Goal: Task Accomplishment & Management: Manage account settings

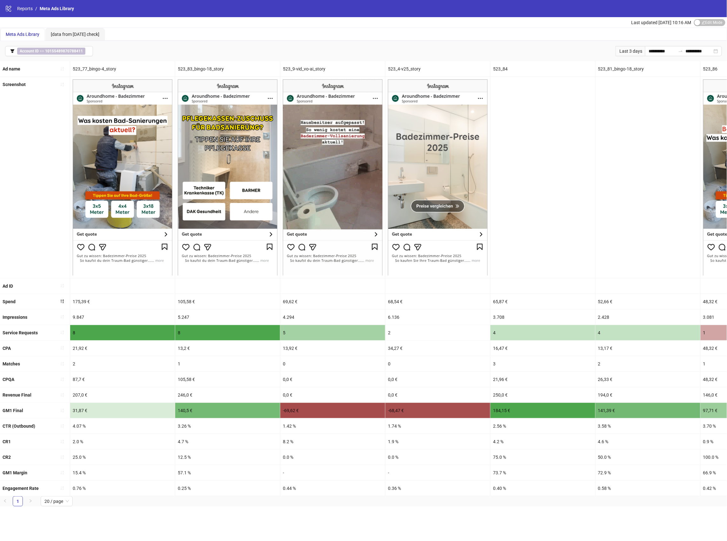
click at [74, 57] on div "**********" at bounding box center [363, 51] width 727 height 20
click at [72, 51] on b "10155489870788411" at bounding box center [64, 51] width 38 height 4
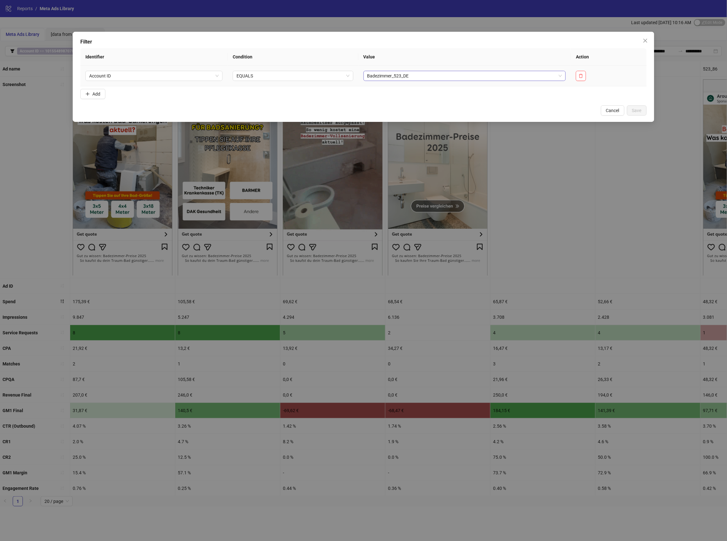
click at [395, 76] on span "Badezimmer_523_DE" at bounding box center [464, 76] width 195 height 10
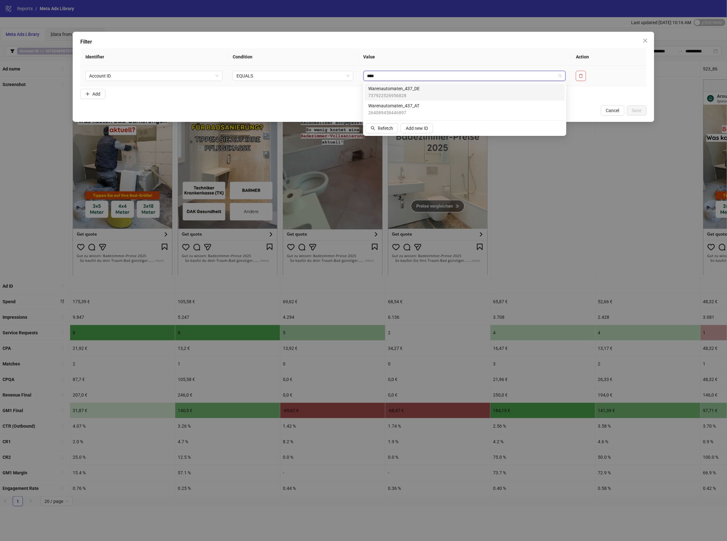
type input "*****"
click at [400, 91] on span "Warenautomaten_437_DE" at bounding box center [393, 88] width 51 height 7
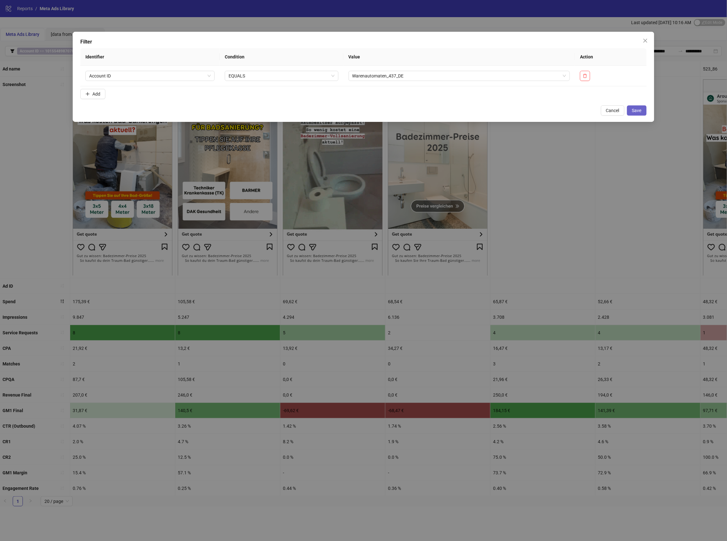
click at [638, 112] on span "Save" at bounding box center [637, 110] width 10 height 5
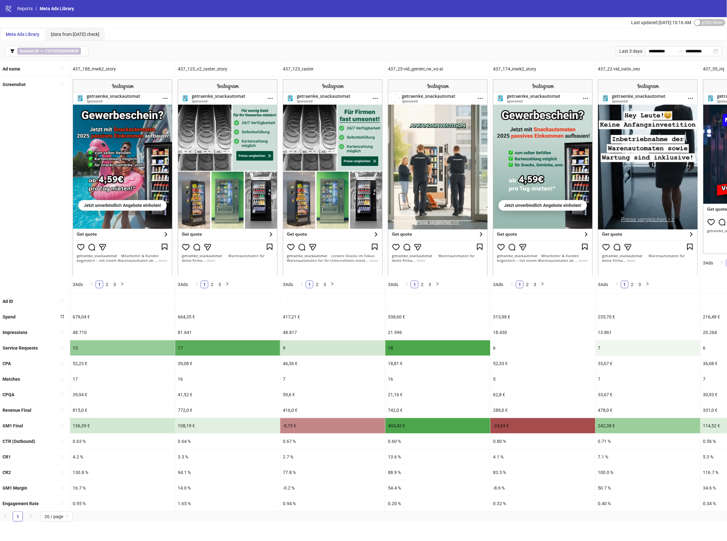
click at [377, 30] on div "Meta Ads Library [data from [DATE] check]" at bounding box center [363, 34] width 726 height 13
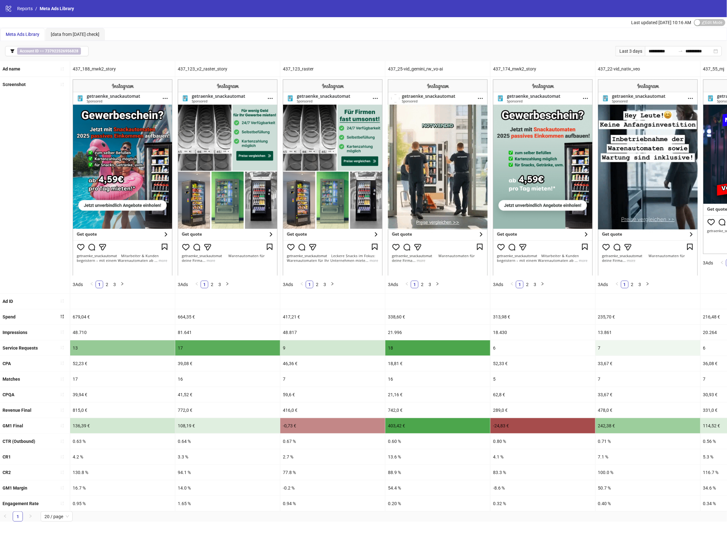
click at [401, 71] on div "437_25-vid_gemini_rw_vo-ai" at bounding box center [437, 68] width 105 height 15
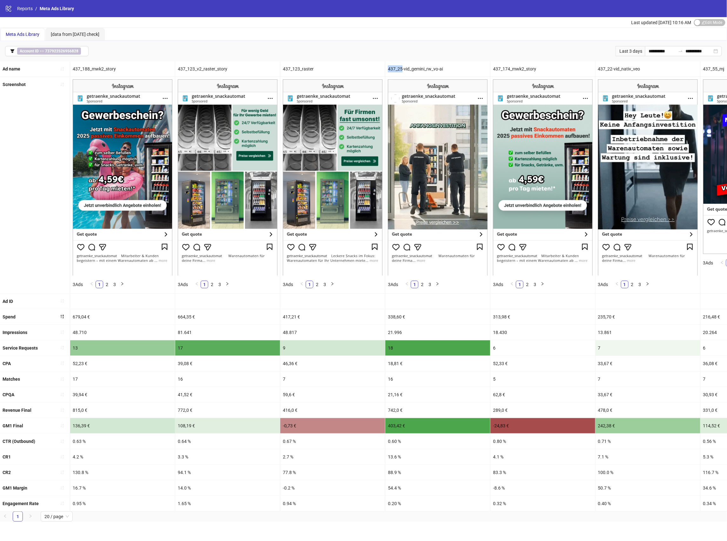
click at [401, 71] on div "437_25-vid_gemini_rw_vo-ai" at bounding box center [437, 68] width 105 height 15
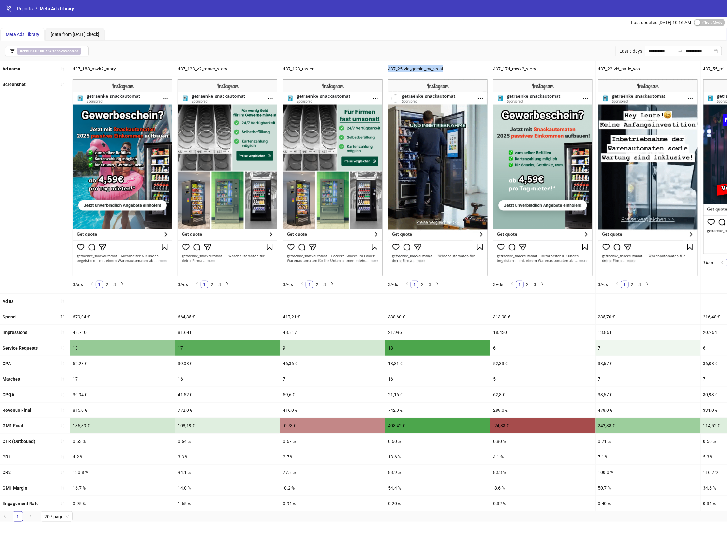
click at [401, 71] on div "437_25-vid_gemini_rw_vo-ai" at bounding box center [437, 68] width 105 height 15
copy div "437_25-vid_gemini_rw_vo-ai"
